Goal: Register for event/course

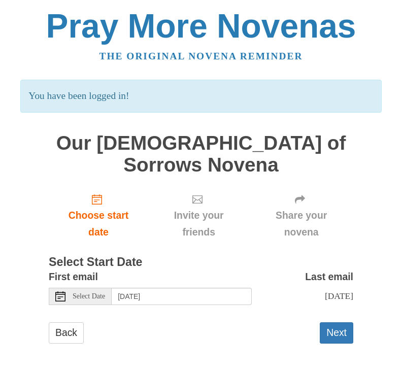
click at [330, 322] on button "Next" at bounding box center [336, 332] width 33 height 21
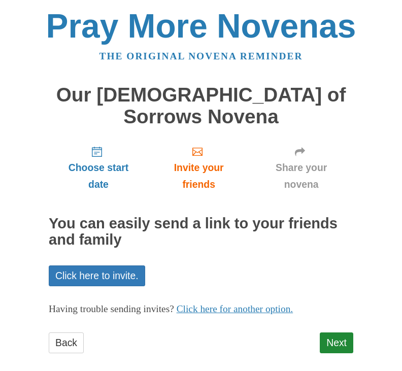
click at [333, 332] on link "Next" at bounding box center [336, 342] width 33 height 21
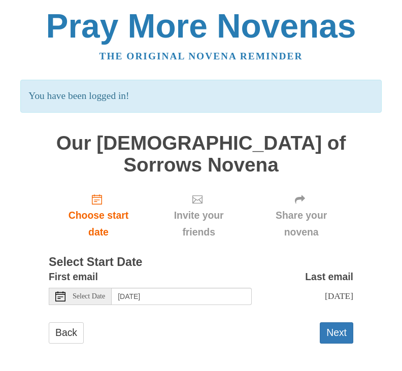
scroll to position [20, 0]
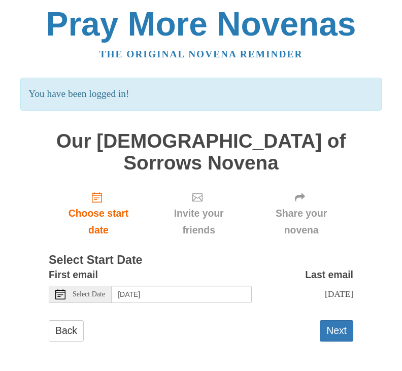
click at [66, 320] on link "Back" at bounding box center [66, 330] width 35 height 21
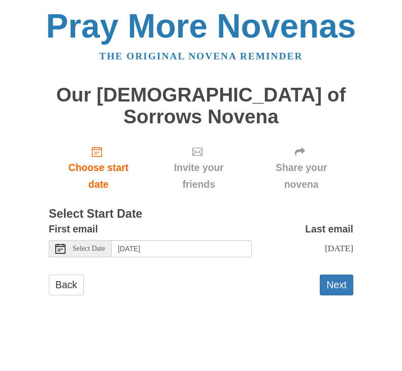
click at [332, 274] on button "Next" at bounding box center [336, 284] width 33 height 21
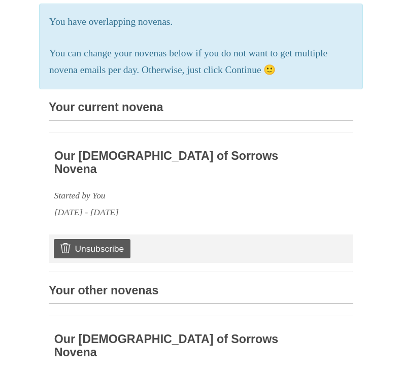
scroll to position [204, 0]
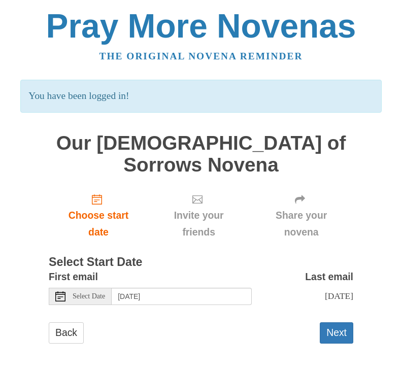
click at [72, 322] on link "Back" at bounding box center [66, 332] width 35 height 21
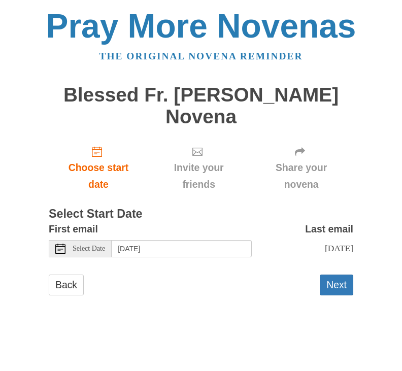
click at [340, 278] on button "Next" at bounding box center [336, 284] width 33 height 21
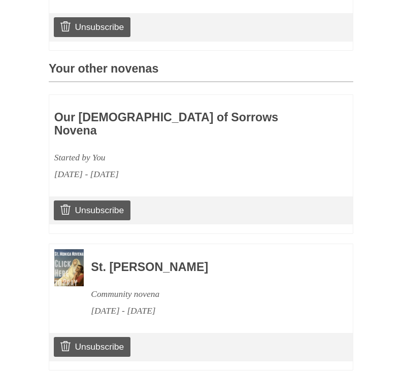
scroll to position [417, 0]
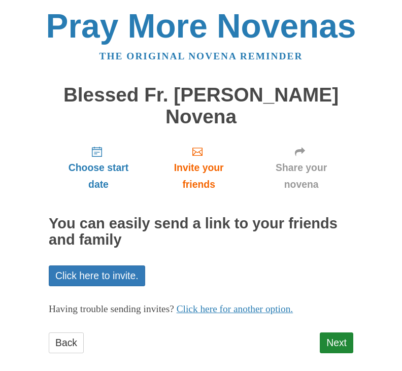
click at [332, 335] on link "Next" at bounding box center [336, 342] width 33 height 21
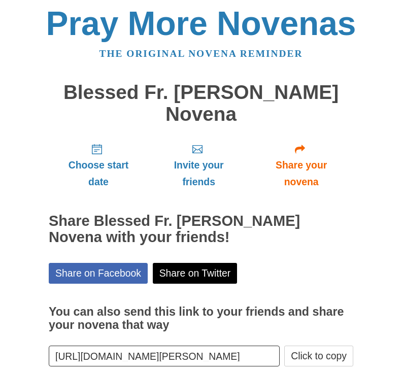
scroll to position [21, 0]
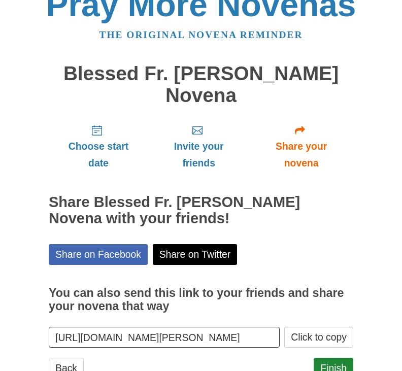
click at [333, 367] on link "Finish" at bounding box center [333, 368] width 40 height 21
